Goal: Task Accomplishment & Management: Manage account settings

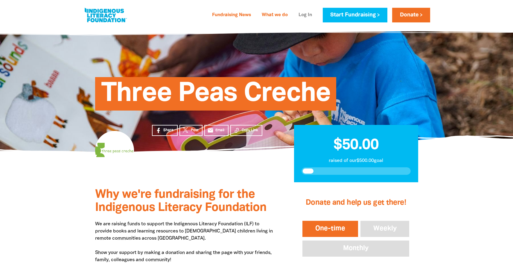
click at [298, 13] on link "Log In" at bounding box center [305, 15] width 21 height 10
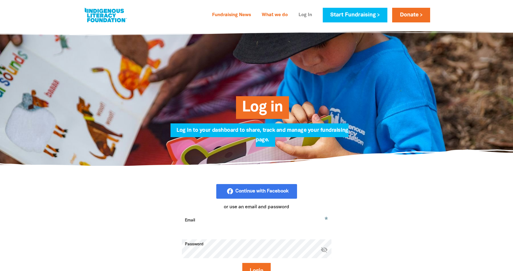
type input "[EMAIL_ADDRESS][DOMAIN_NAME]"
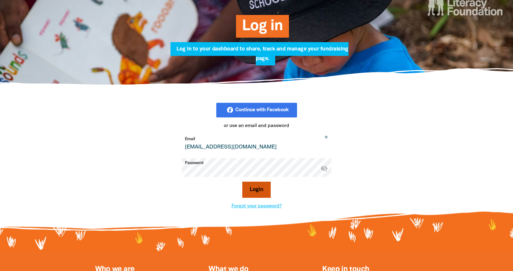
click at [264, 192] on button "Login" at bounding box center [256, 190] width 28 height 16
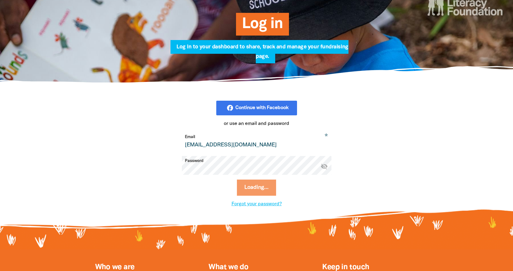
scroll to position [84, 0]
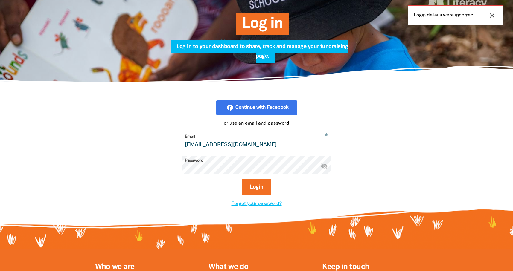
click at [268, 144] on input "[EMAIL_ADDRESS][DOMAIN_NAME]" at bounding box center [256, 141] width 149 height 19
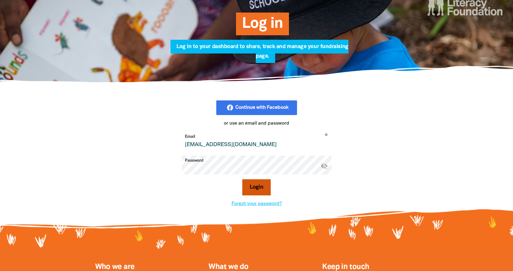
click at [257, 190] on button "Login" at bounding box center [256, 187] width 28 height 16
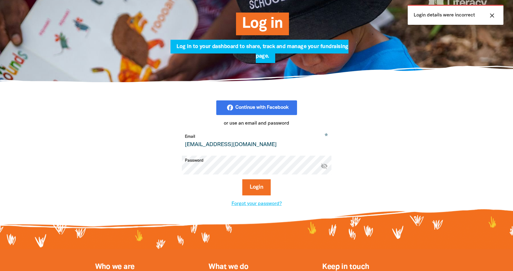
click at [106, 169] on div "facebook_rounded Continue with Facebook or use an email and password * Email [E…" at bounding box center [256, 154] width 359 height 143
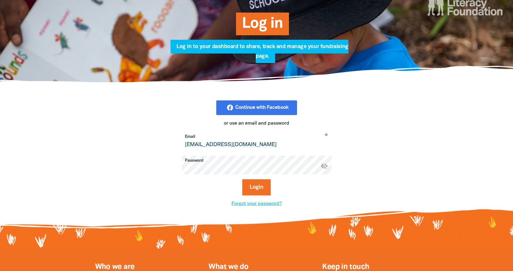
click at [242, 179] on button "Login" at bounding box center [256, 187] width 28 height 16
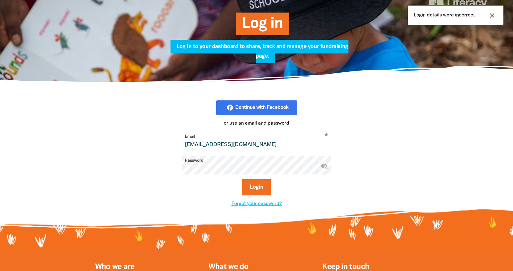
click at [325, 166] on icon "visibility_off" at bounding box center [323, 165] width 7 height 7
click at [242, 179] on button "Login" at bounding box center [256, 187] width 28 height 16
click at [253, 181] on button "Login" at bounding box center [256, 187] width 28 height 16
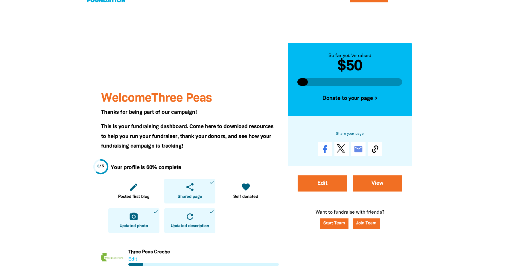
scroll to position [24, 0]
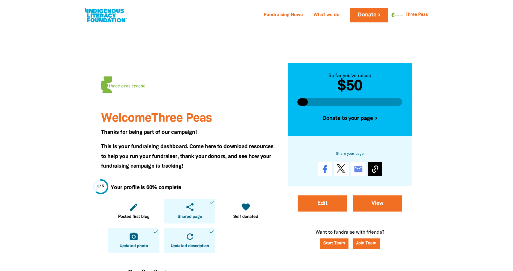
click at [376, 167] on icon at bounding box center [375, 169] width 10 height 10
